Goal: Information Seeking & Learning: Learn about a topic

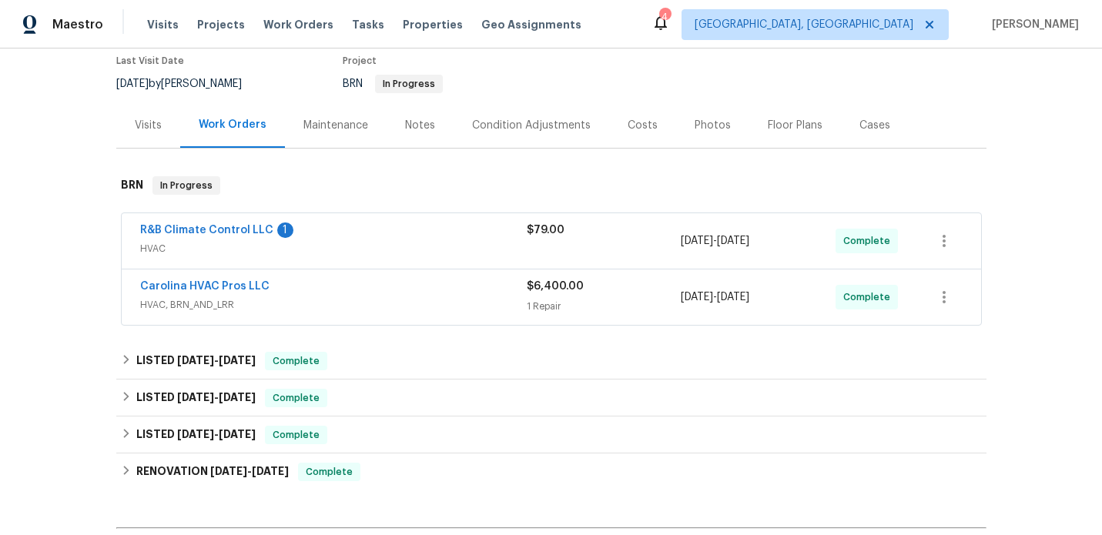
scroll to position [132, 0]
click at [418, 303] on span "HVAC, BRN_AND_LRR" at bounding box center [333, 303] width 386 height 15
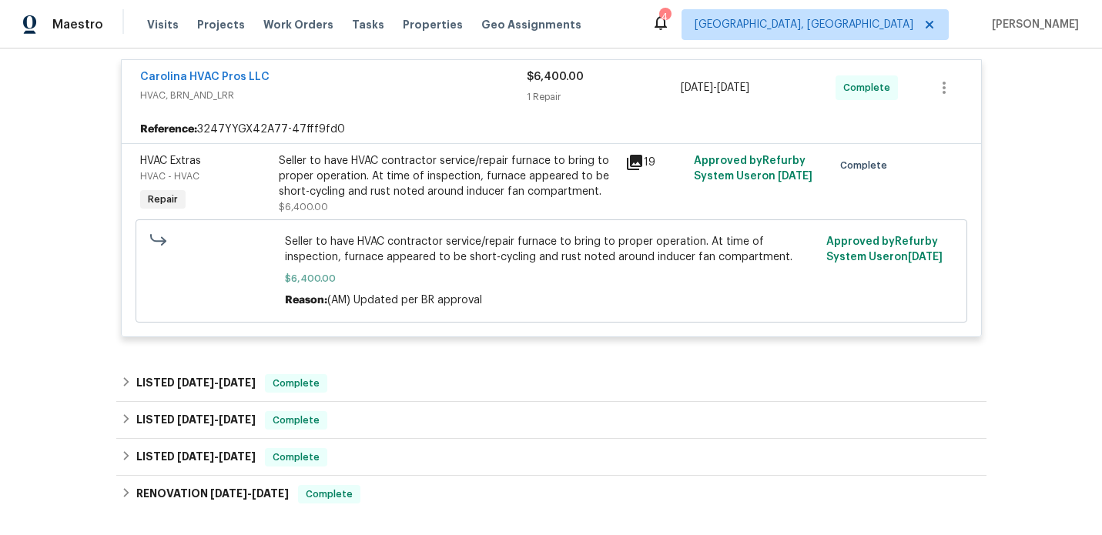
scroll to position [338, 0]
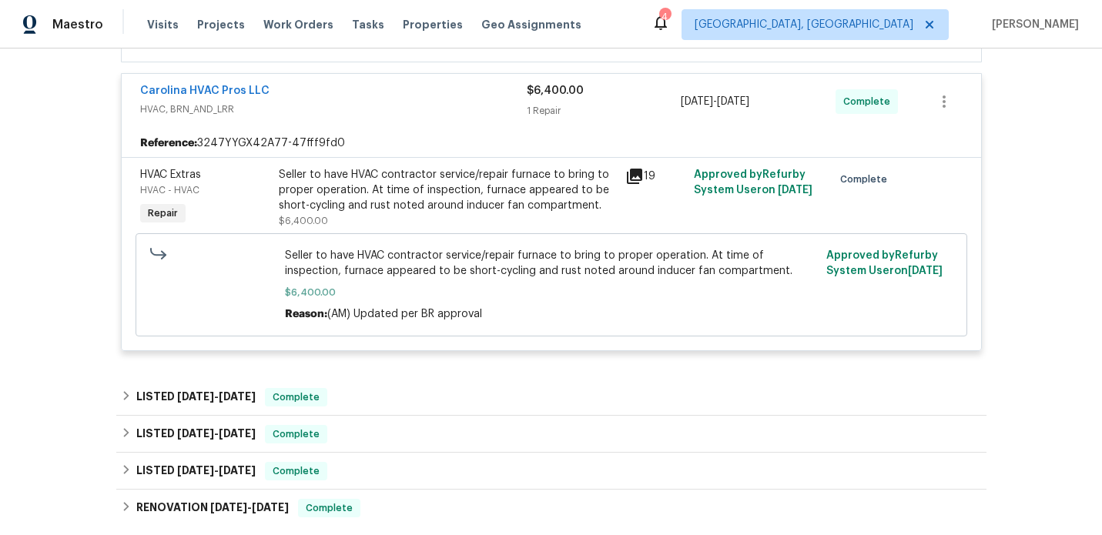
click at [638, 175] on icon at bounding box center [634, 176] width 15 height 15
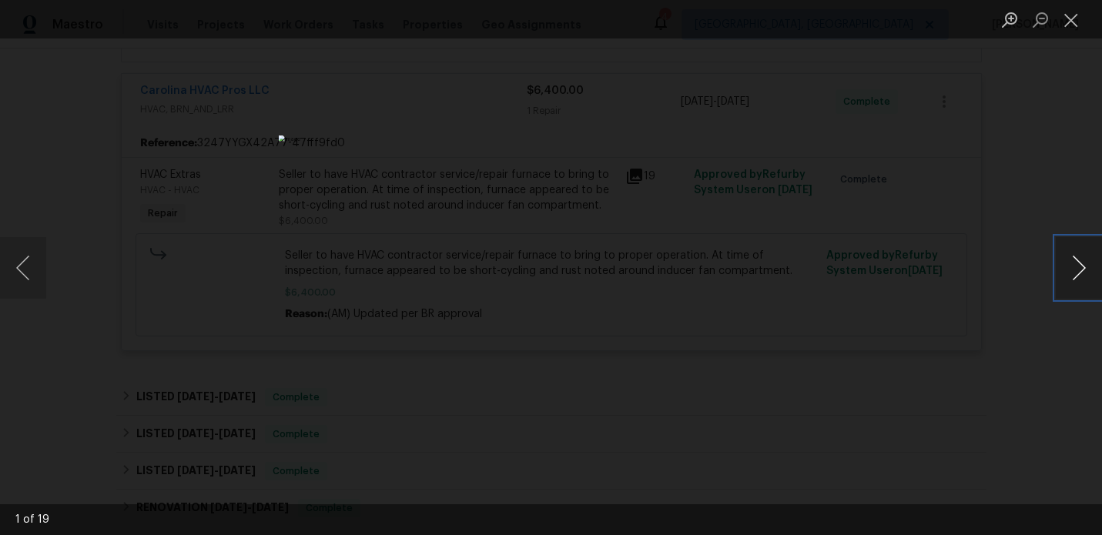
click at [1077, 273] on button "Next image" at bounding box center [1078, 268] width 46 height 62
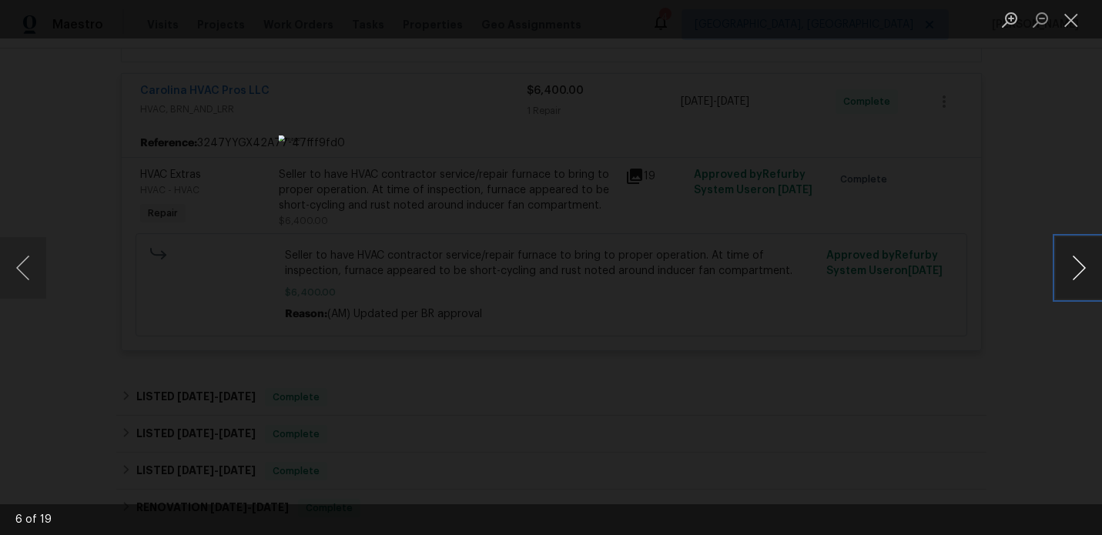
click at [1077, 273] on button "Next image" at bounding box center [1078, 268] width 46 height 62
click at [1091, 268] on button "Next image" at bounding box center [1078, 268] width 46 height 62
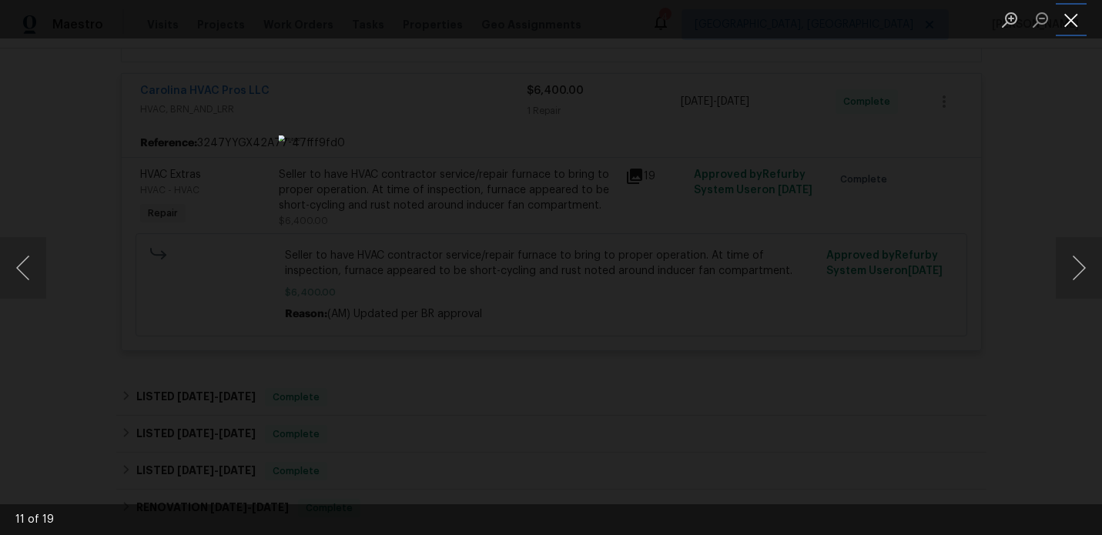
click at [1074, 26] on button "Close lightbox" at bounding box center [1070, 19] width 31 height 27
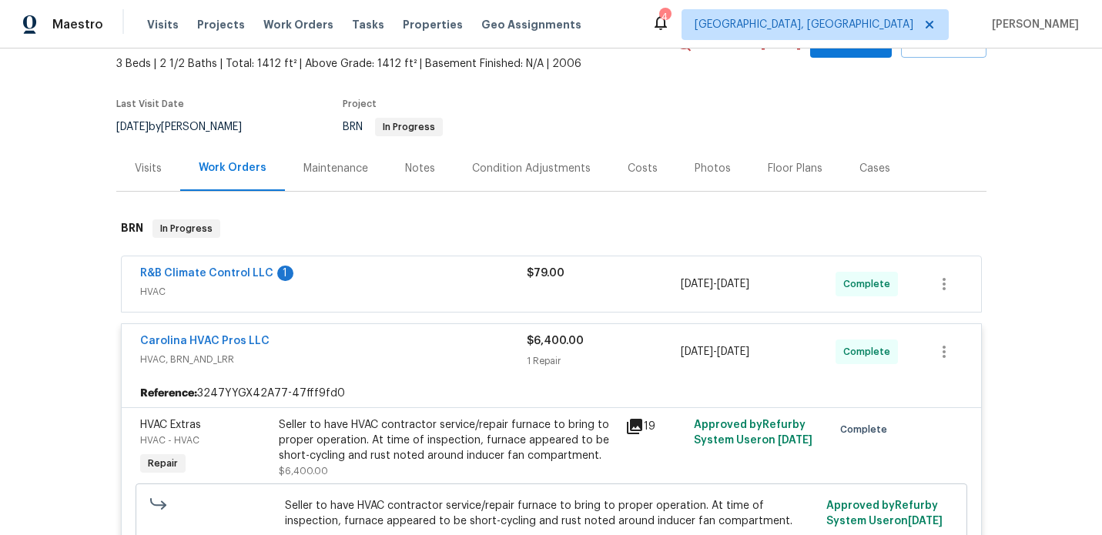
scroll to position [80, 0]
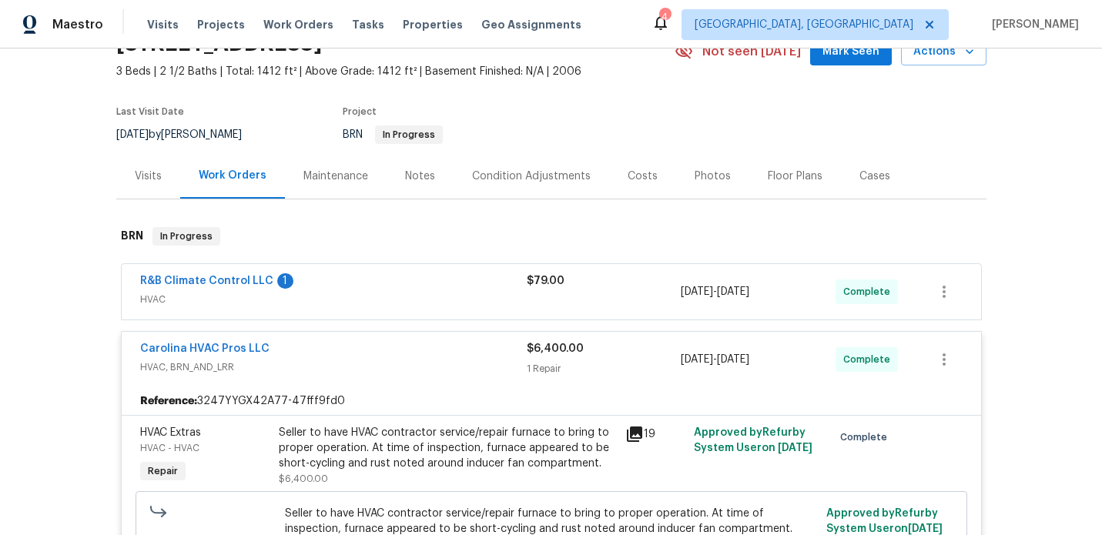
click at [156, 173] on div "Visits" at bounding box center [148, 176] width 27 height 15
